Goal: Task Accomplishment & Management: Manage account settings

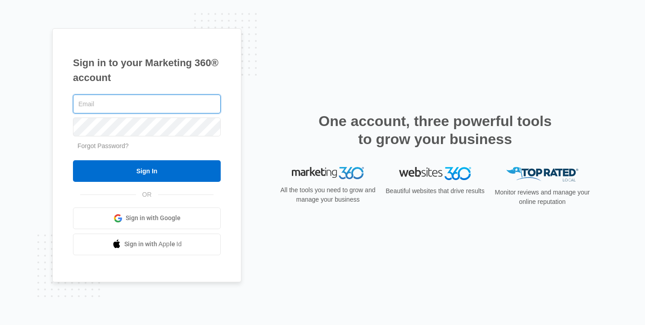
click at [161, 108] on input "text" at bounding box center [147, 104] width 148 height 19
click at [0, 325] on com-1password-button at bounding box center [0, 325] width 0 height 0
type input "[PERSON_NAME][EMAIL_ADDRESS][DOMAIN_NAME]"
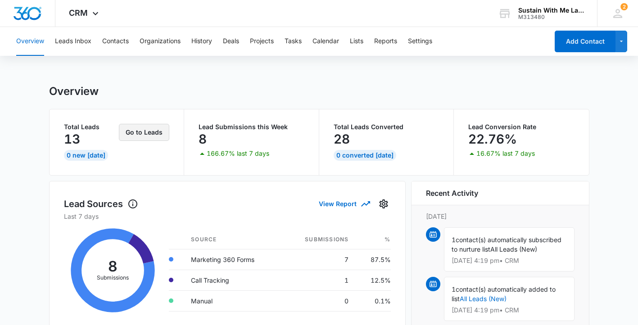
click at [137, 132] on button "Go to Leads" at bounding box center [144, 132] width 50 height 17
